Goal: Task Accomplishment & Management: Complete application form

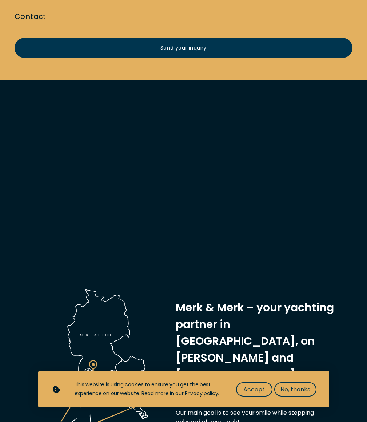
scroll to position [182, 0]
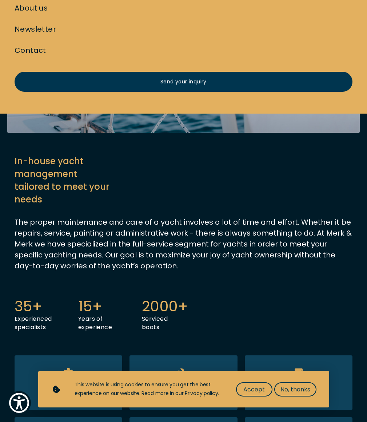
scroll to position [218, 0]
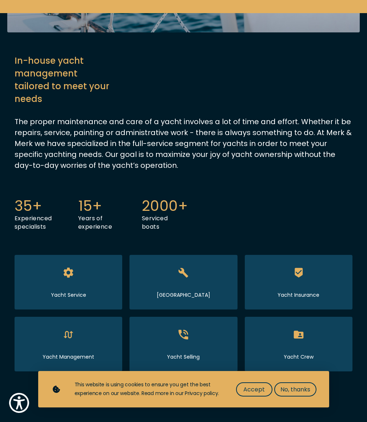
click at [76, 265] on icon at bounding box center [68, 272] width 15 height 15
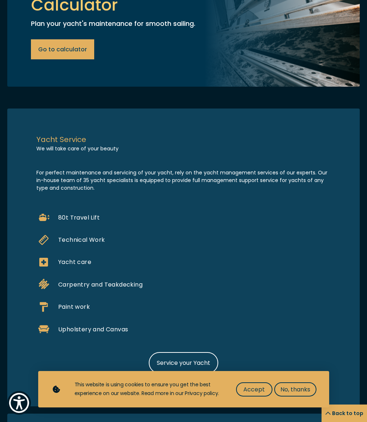
scroll to position [731, 0]
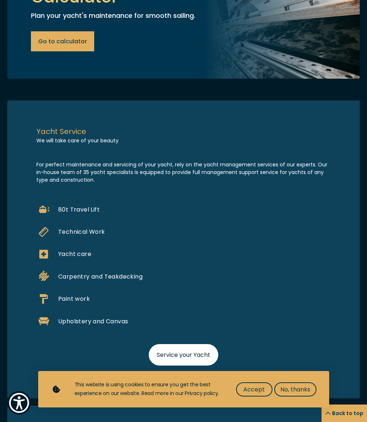
click at [178, 344] on link "Service your Yacht" at bounding box center [184, 354] width 70 height 21
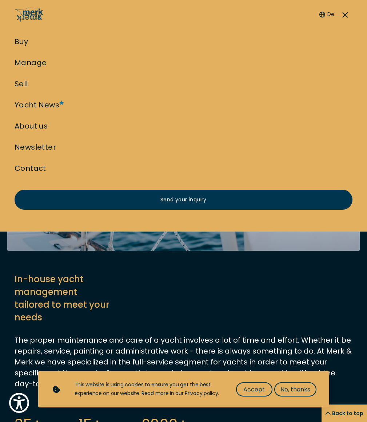
select select "manage"
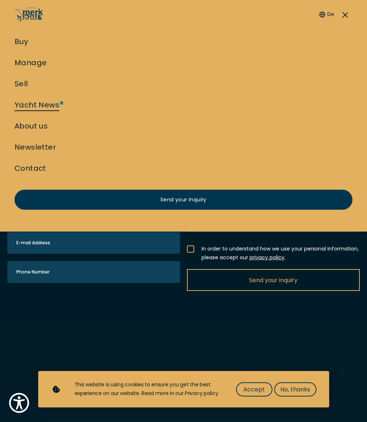
click at [59, 100] on link "Yacht News" at bounding box center [37, 105] width 45 height 10
